Goal: Book appointment/travel/reservation: Book appointment/travel/reservation

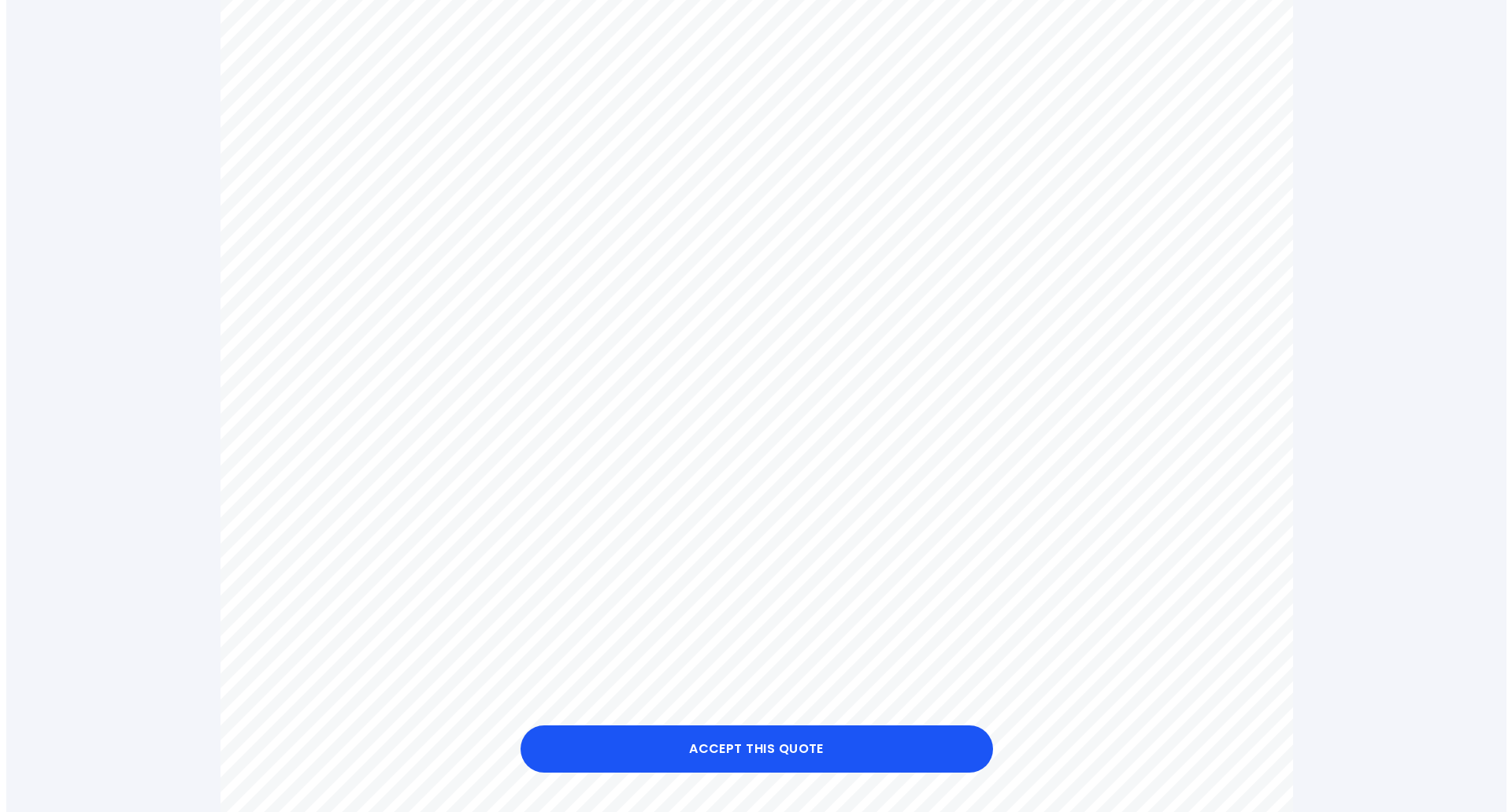
scroll to position [630, 0]
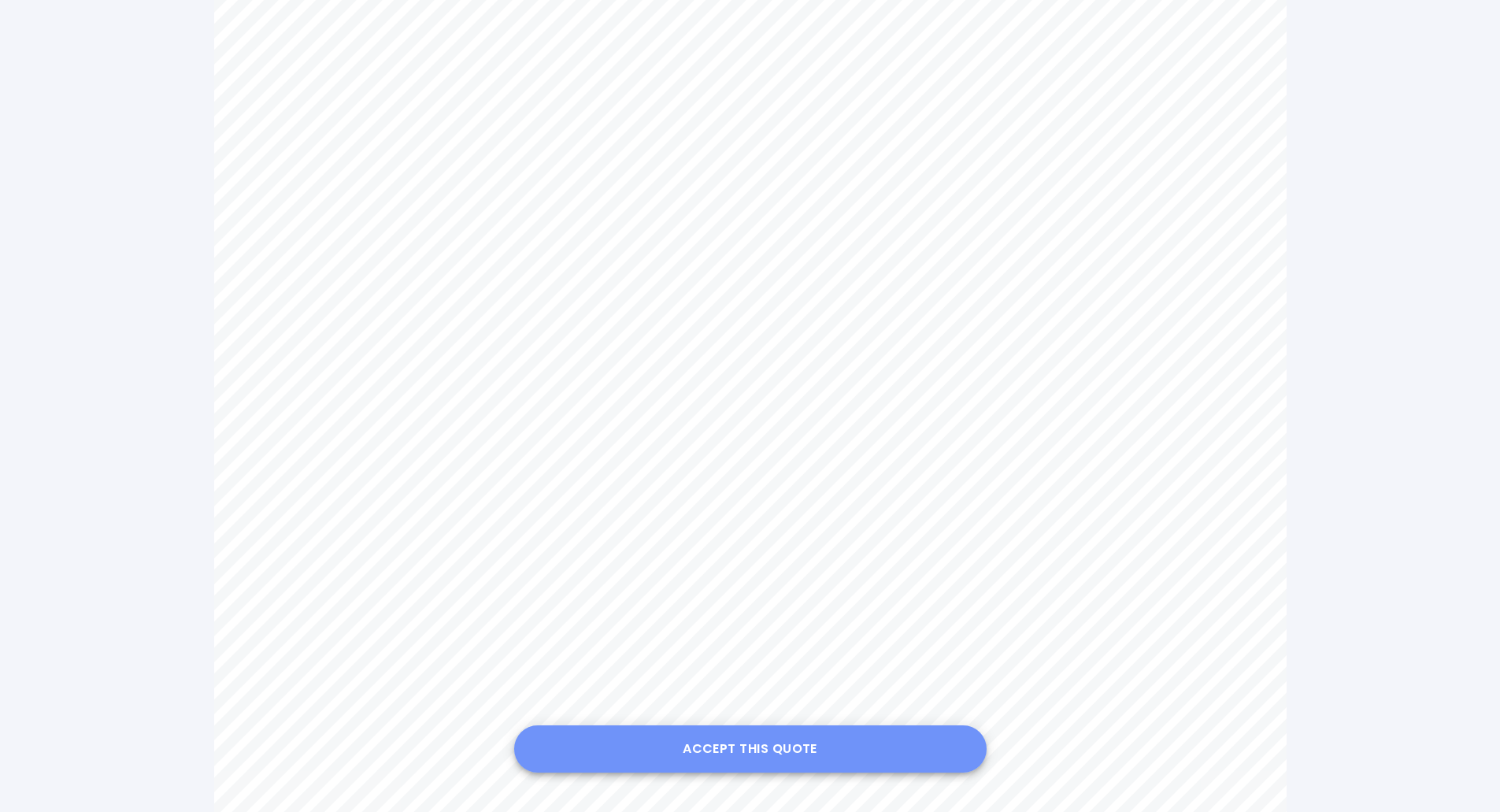
click at [763, 744] on button "Accept this Quote" at bounding box center [750, 748] width 472 height 48
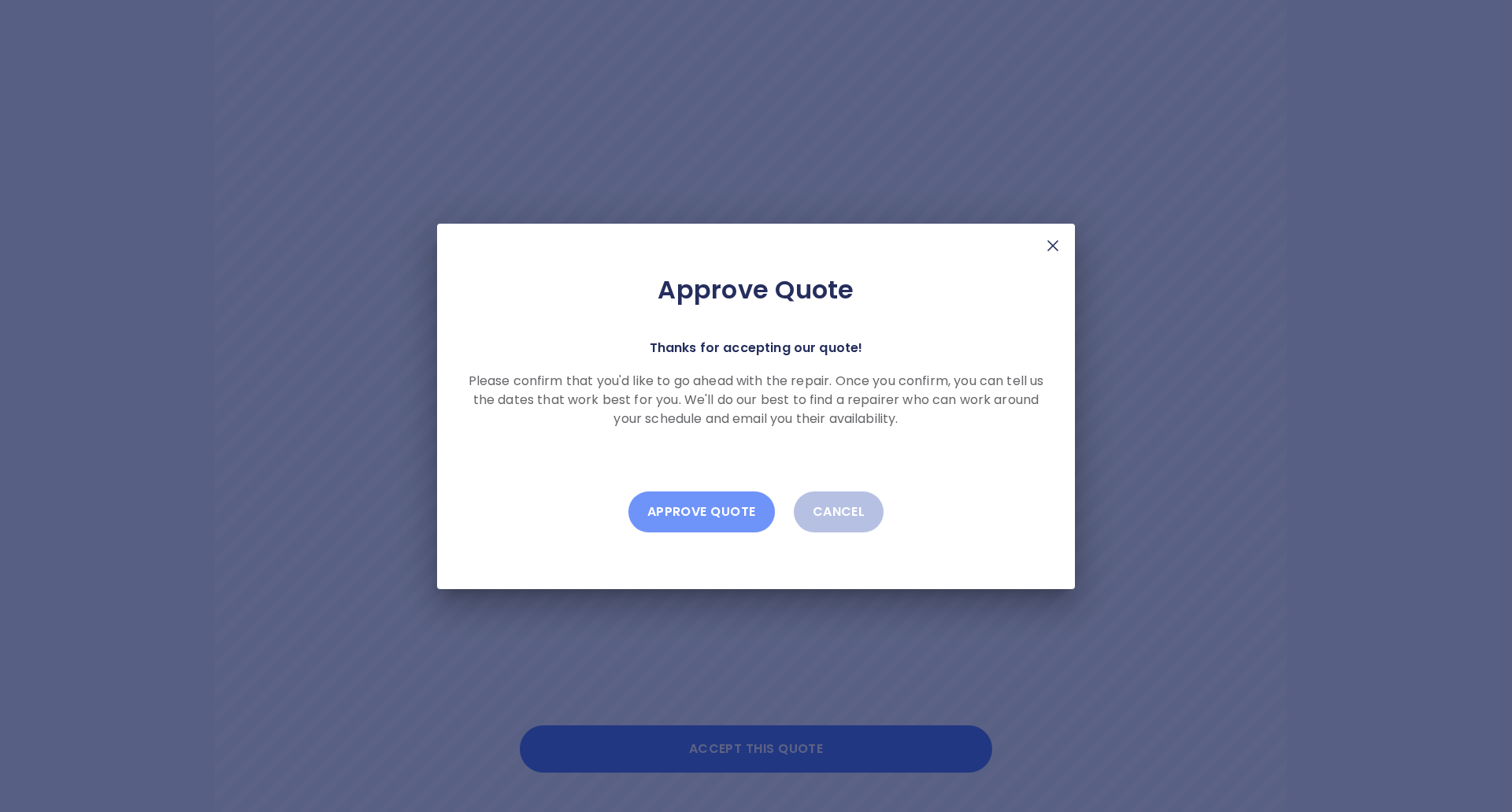
click at [683, 523] on button "Approve Quote" at bounding box center [702, 512] width 147 height 41
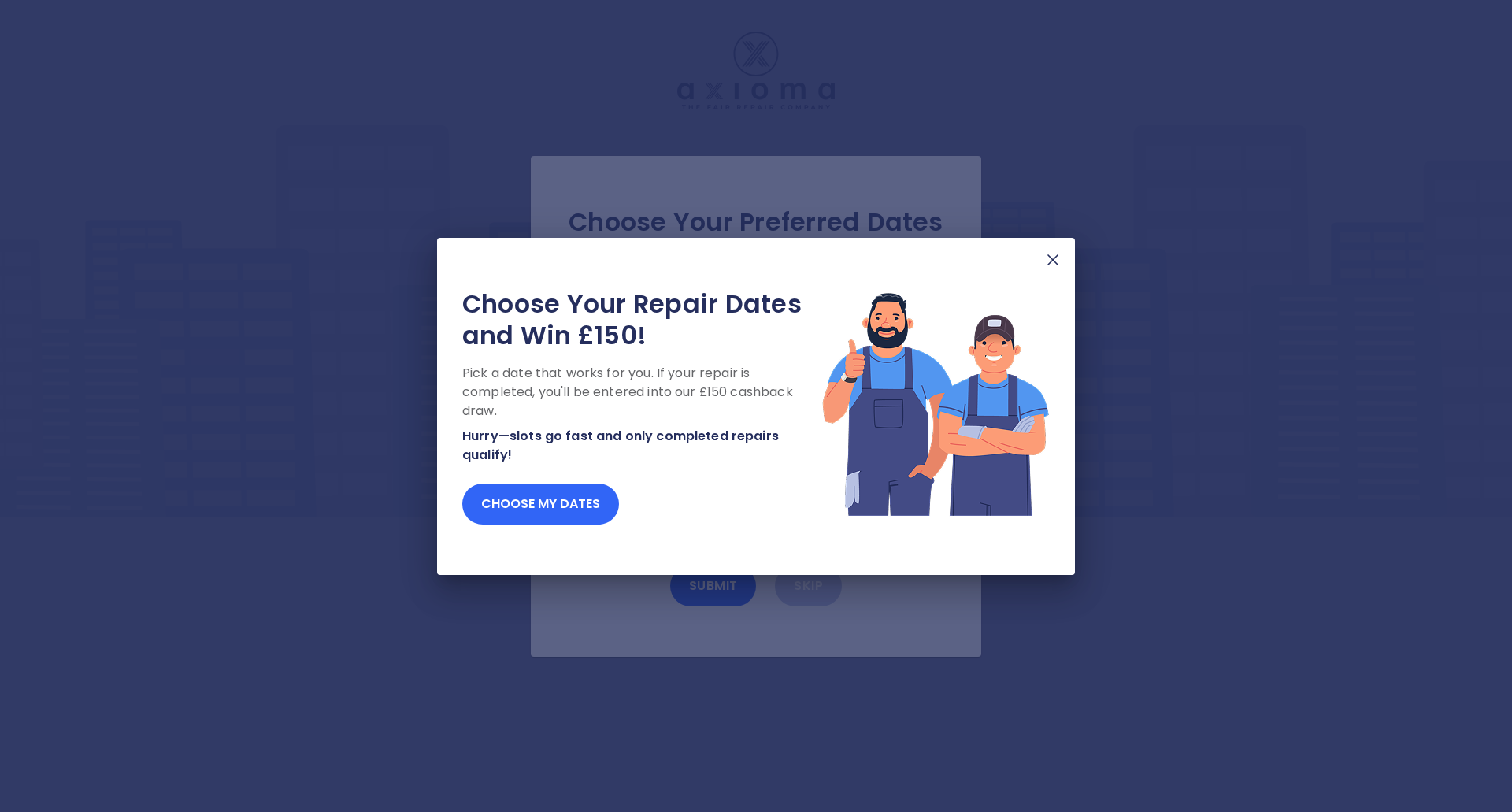
click at [559, 498] on button "Choose my dates" at bounding box center [541, 503] width 156 height 41
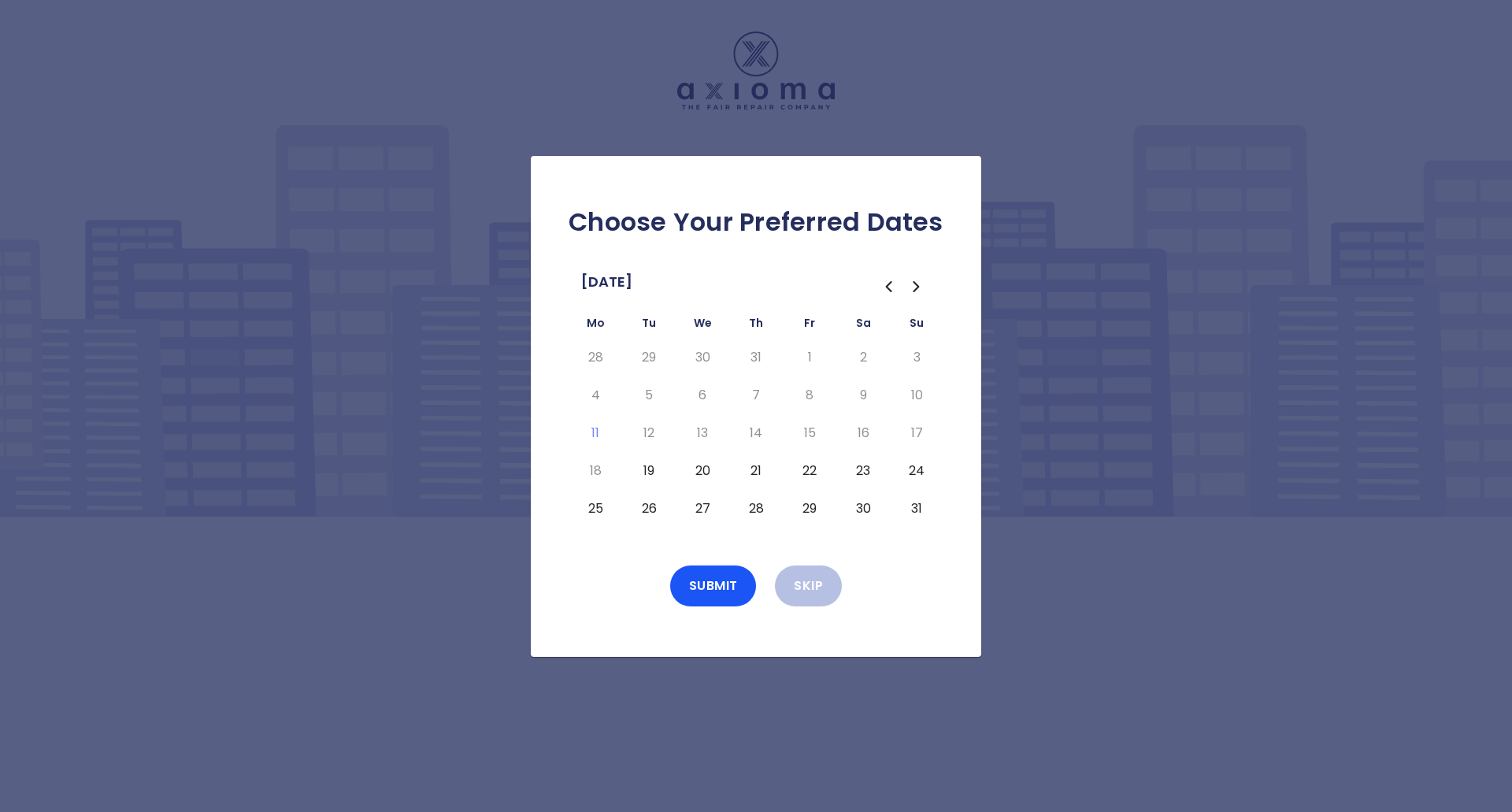
click at [860, 470] on button "23" at bounding box center [862, 470] width 28 height 25
click at [917, 475] on button "24" at bounding box center [916, 470] width 28 height 25
click at [592, 511] on button "25" at bounding box center [595, 508] width 28 height 25
click at [646, 511] on button "26" at bounding box center [649, 508] width 28 height 25
click at [698, 508] on button "27" at bounding box center [702, 508] width 28 height 25
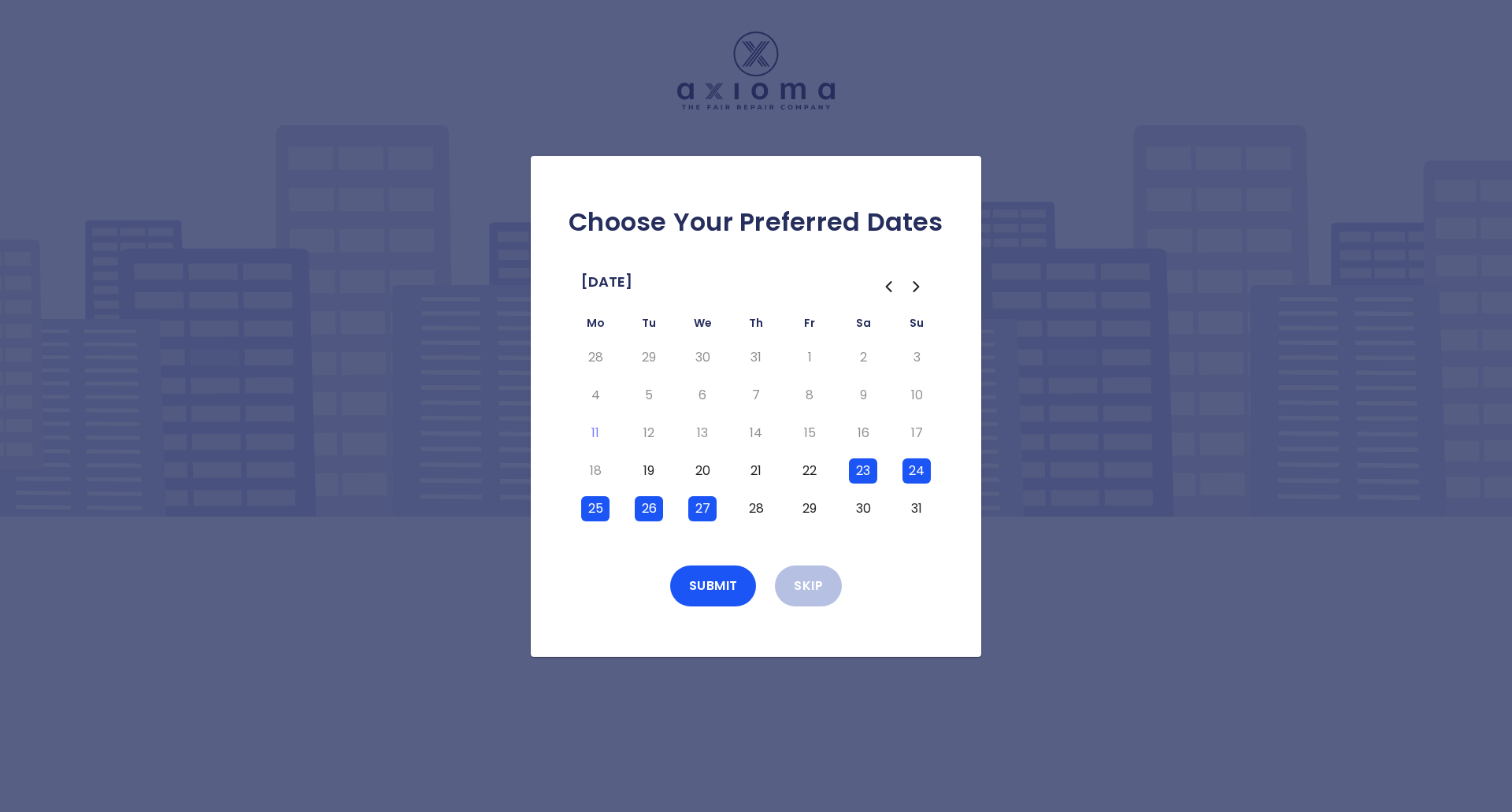
click at [752, 508] on button "28" at bounding box center [756, 508] width 28 height 25
click at [813, 507] on button "29" at bounding box center [809, 508] width 28 height 25
click at [866, 508] on button "30" at bounding box center [862, 508] width 28 height 25
click at [911, 510] on button "31" at bounding box center [916, 508] width 28 height 25
click at [717, 589] on button "Submit" at bounding box center [713, 586] width 86 height 41
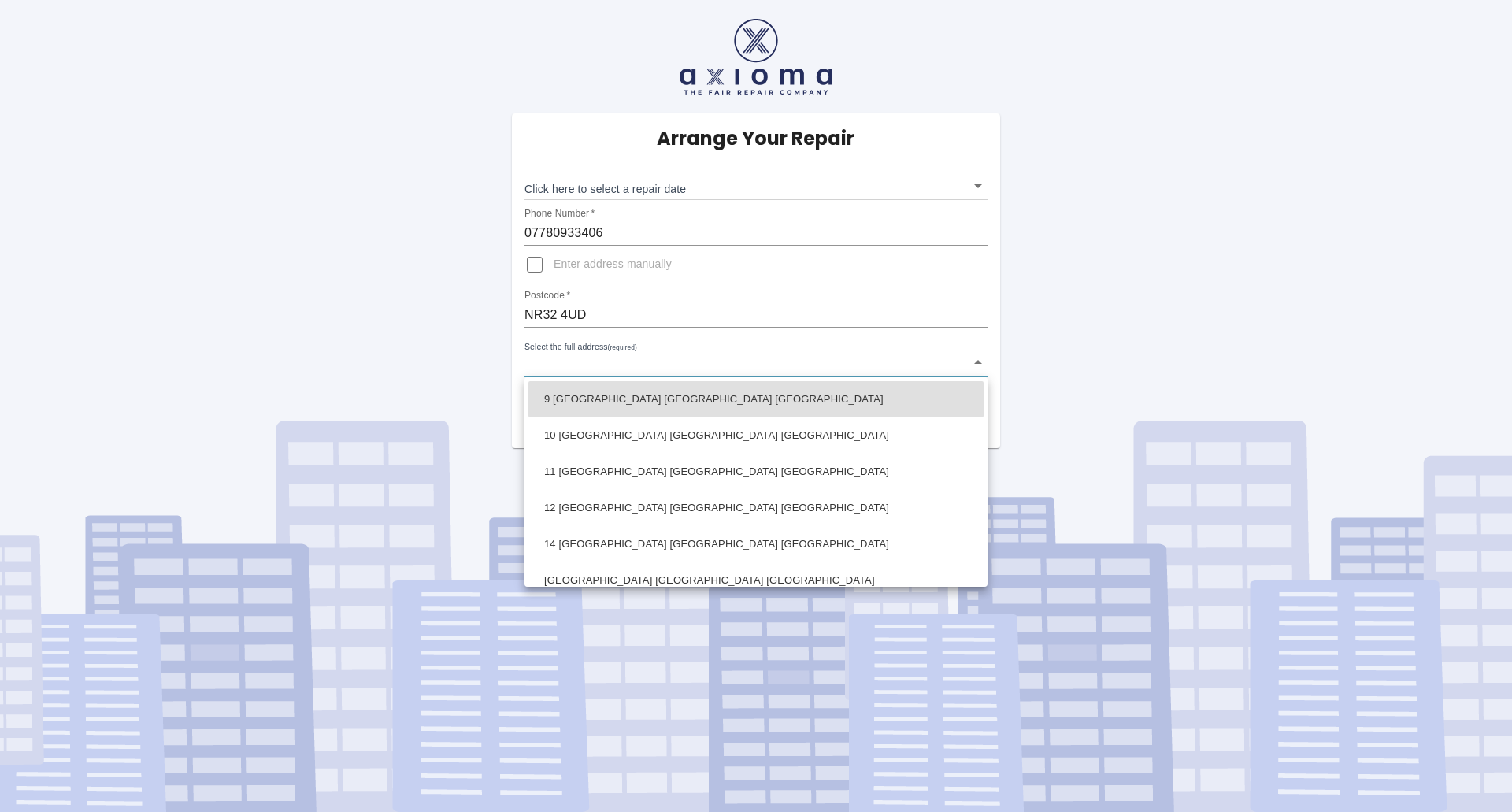
click at [609, 362] on body "Arrange Your Repair Click here to select a repair date ​ Phone Number   * 07780…" at bounding box center [756, 406] width 1512 height 812
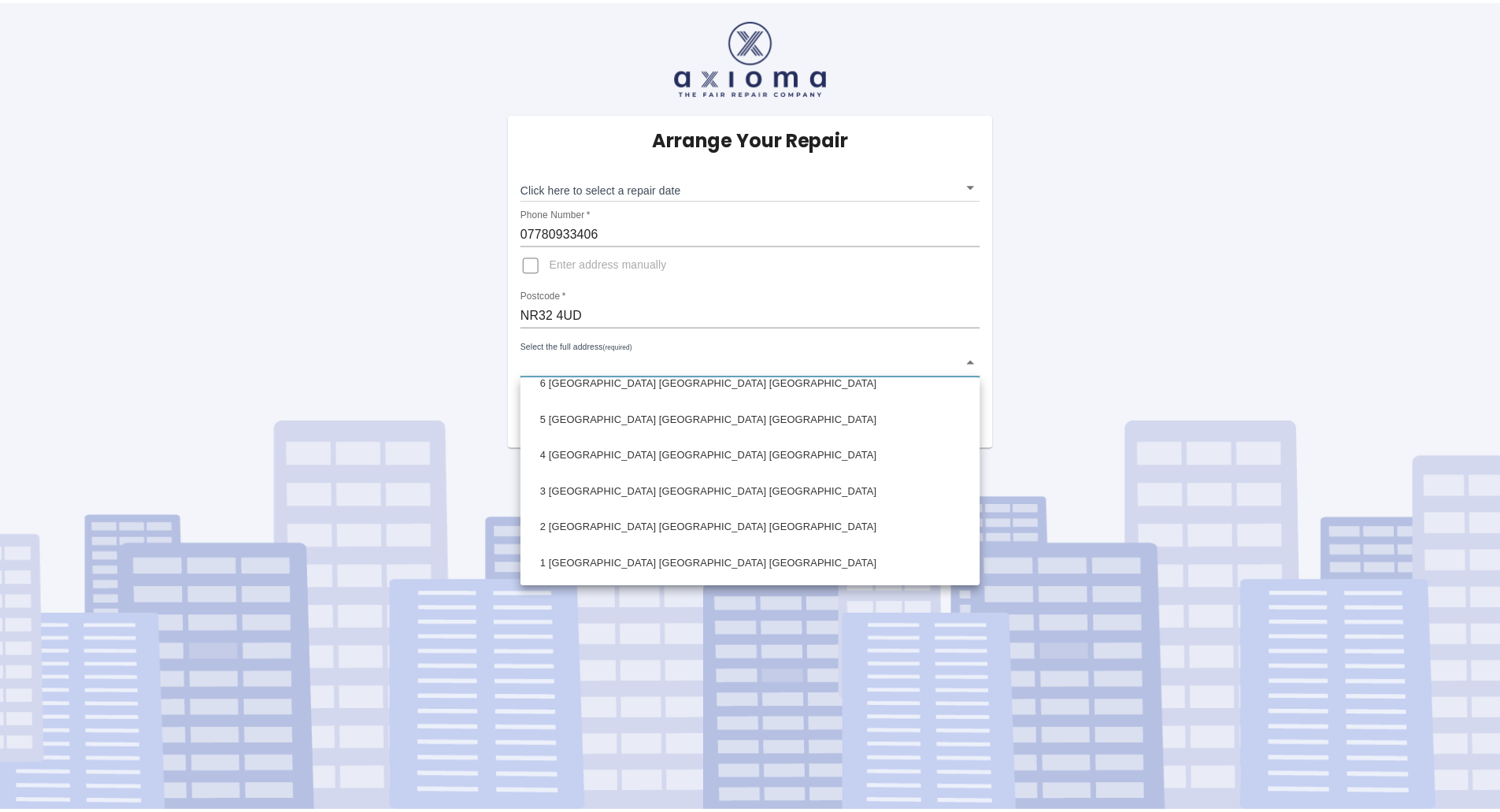
scroll to position [1132, 0]
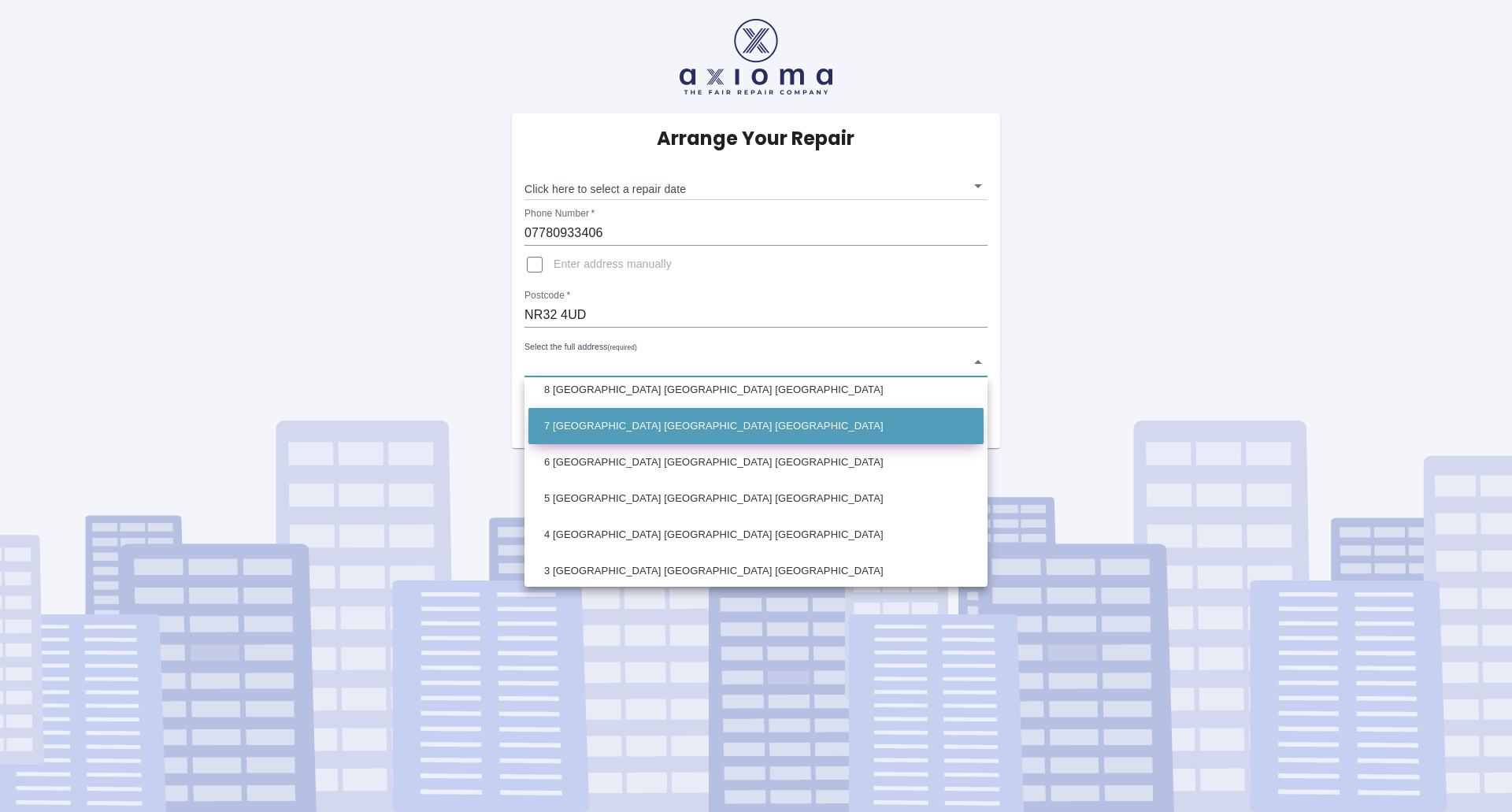
click at [607, 433] on li "7 Windermere Park Lowestoft Suffolk" at bounding box center [756, 425] width 455 height 36
type input "7 Windermere Park Lowestoft Suffolk"
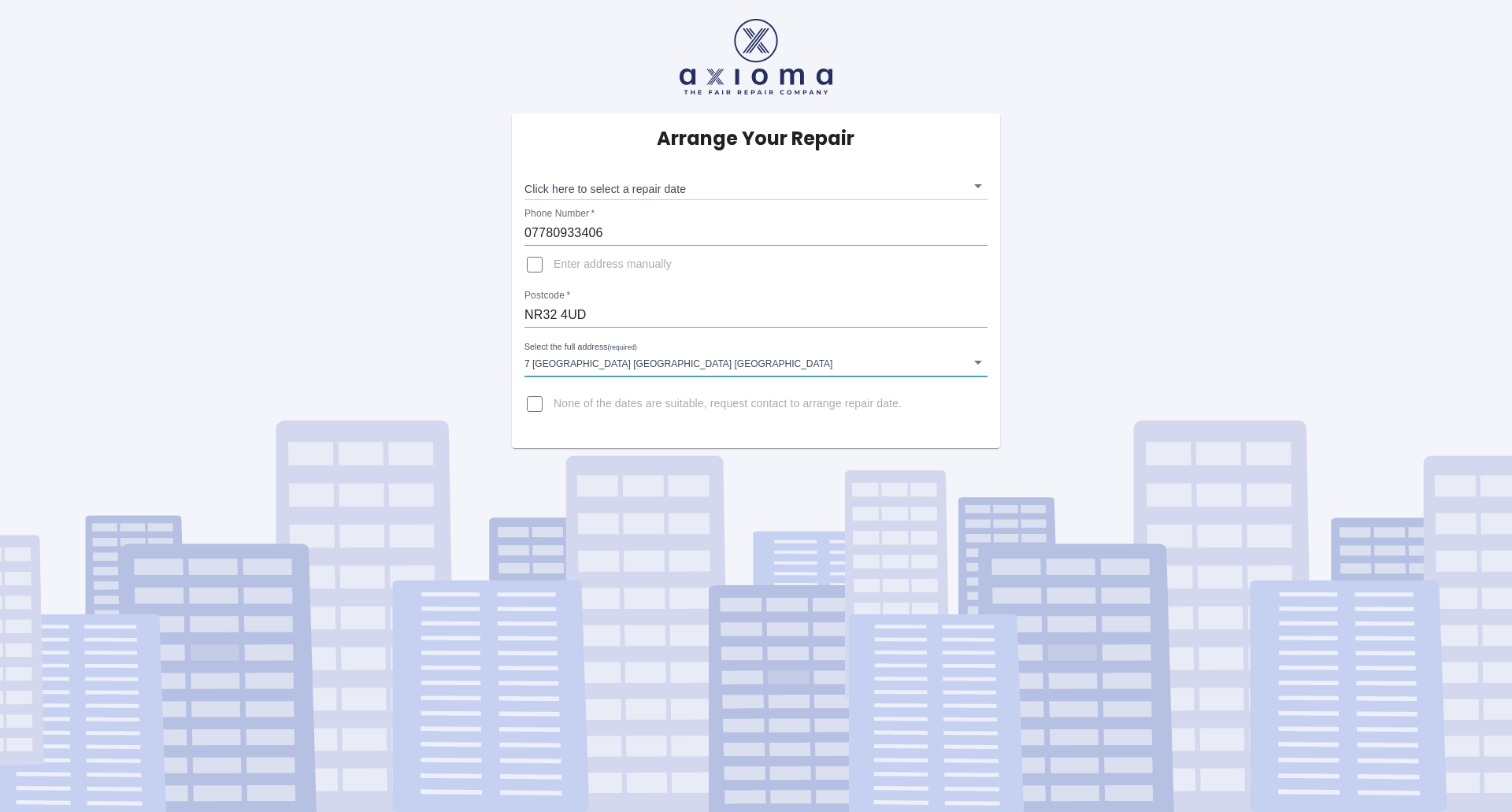
click at [656, 188] on body "Arrange Your Repair Click here to select a repair date ​ Phone Number   * 07780…" at bounding box center [756, 406] width 1512 height 812
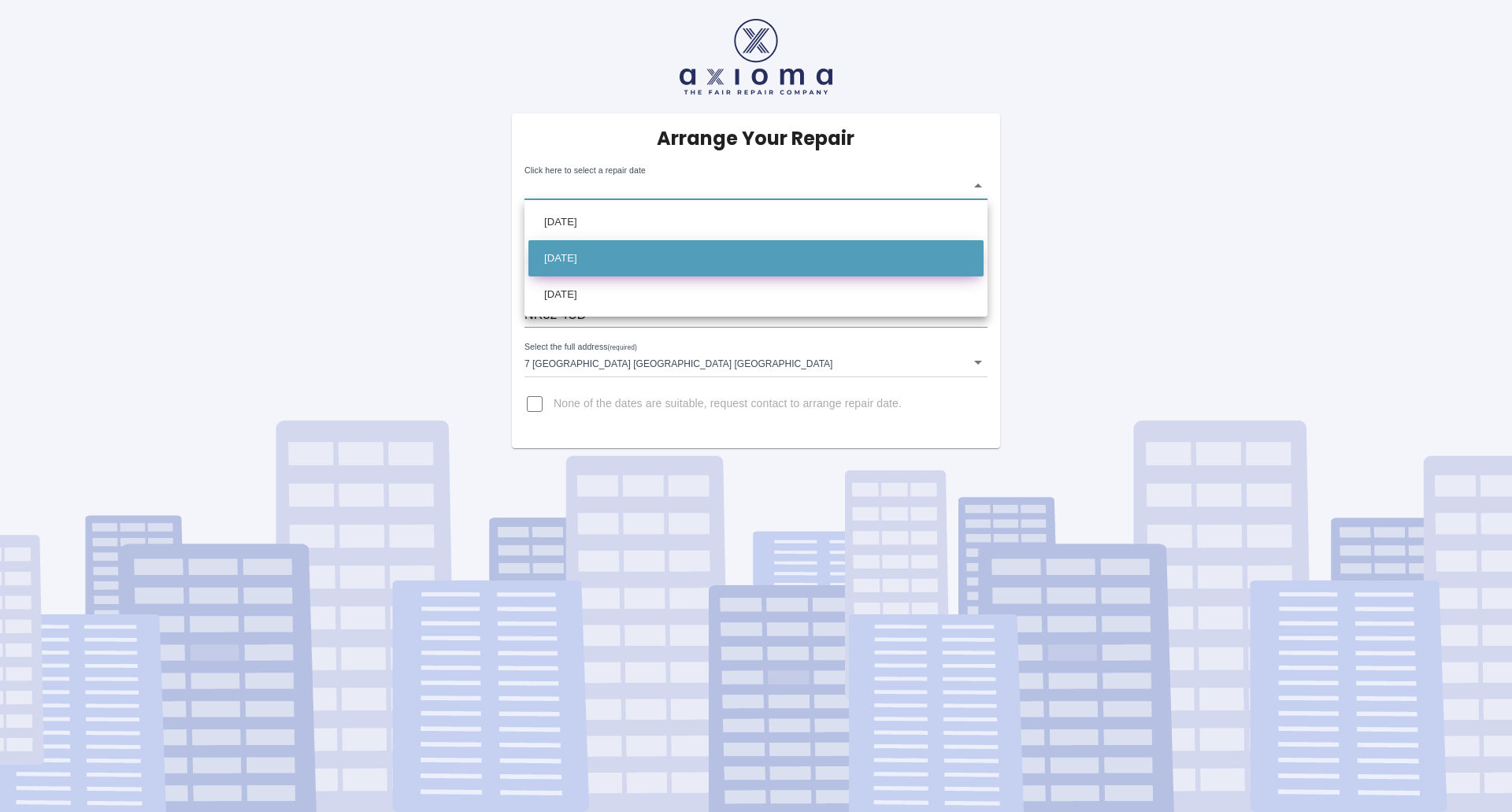
click at [620, 259] on li "Sat Aug 23 2025" at bounding box center [756, 258] width 455 height 36
type input "2025-08-23T00:00:00.000Z"
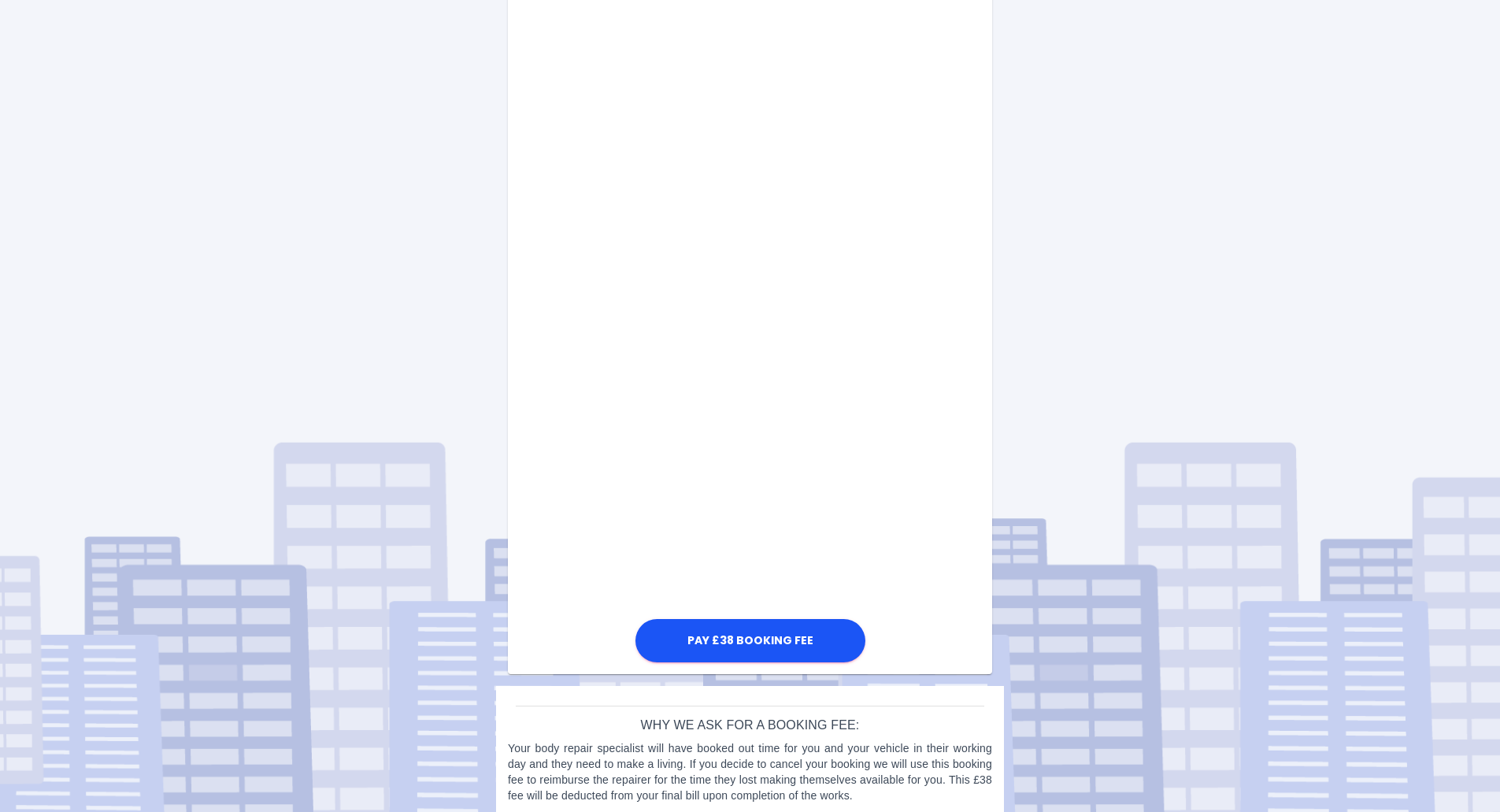
scroll to position [590, 0]
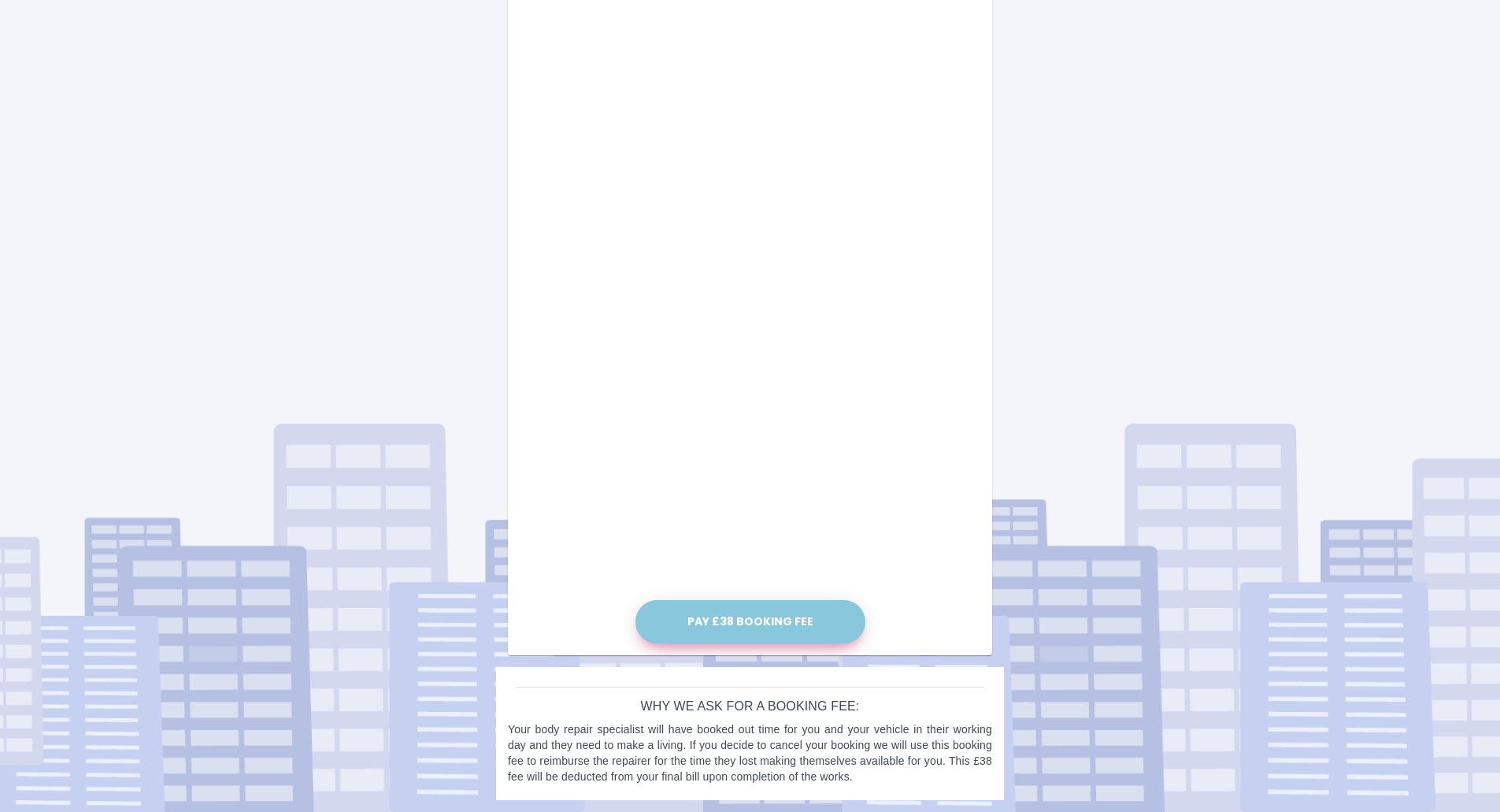
click at [715, 619] on button "Pay £38 Booking Fee" at bounding box center [750, 622] width 230 height 44
